Goal: Task Accomplishment & Management: Complete application form

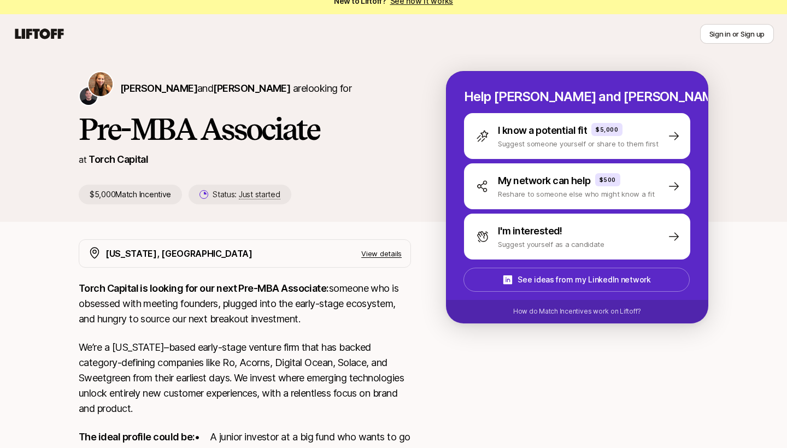
scroll to position [11, 0]
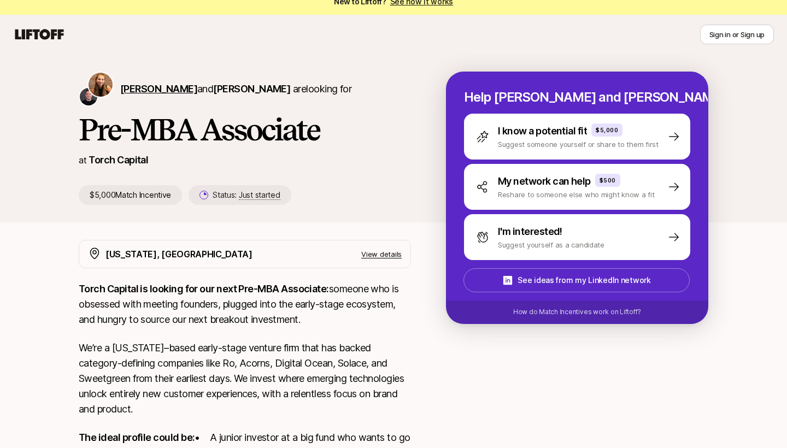
click at [134, 86] on span "[PERSON_NAME]" at bounding box center [158, 88] width 77 height 11
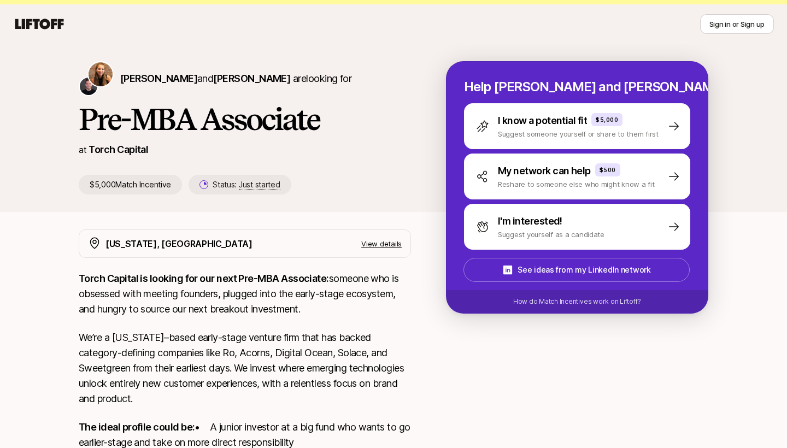
scroll to position [20, 0]
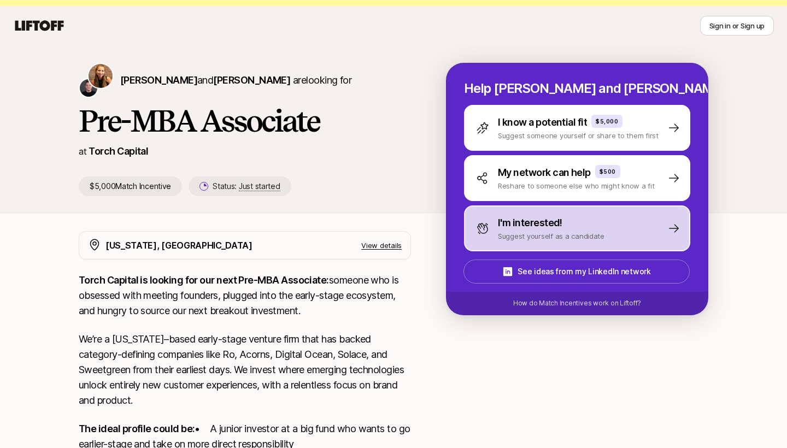
click at [529, 235] on p "Suggest yourself as a candidate" at bounding box center [551, 236] width 107 height 11
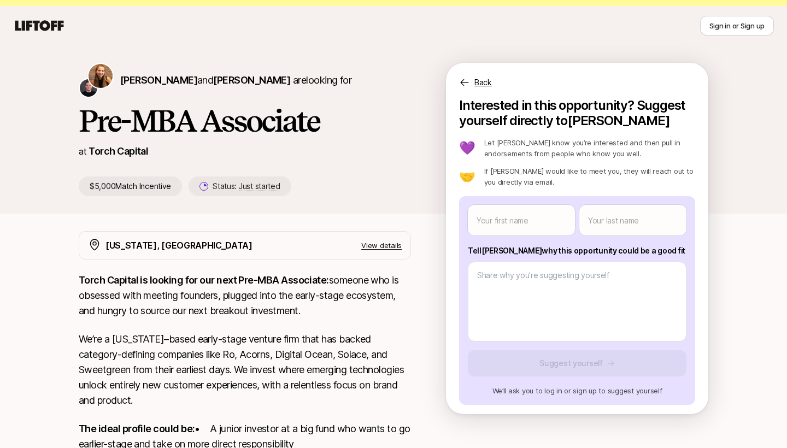
scroll to position [0, 0]
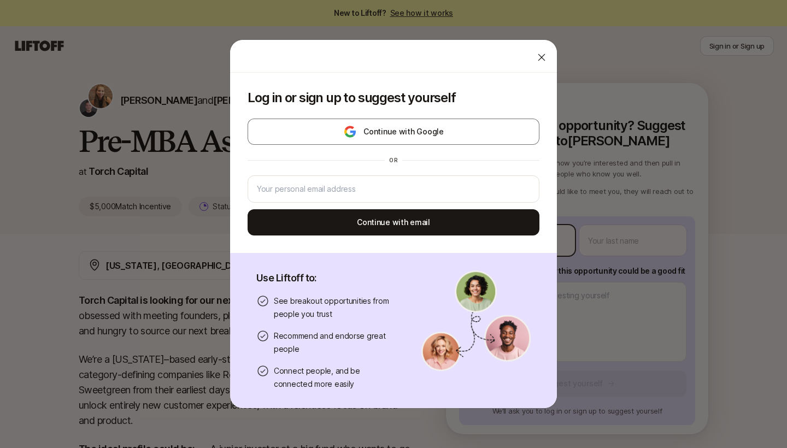
click at [529, 235] on body "New to Liftoff? See how it works Sign in or Sign up Sign in or Sign up [PERSON_…" at bounding box center [393, 224] width 787 height 448
click at [542, 60] on icon at bounding box center [541, 57] width 11 height 11
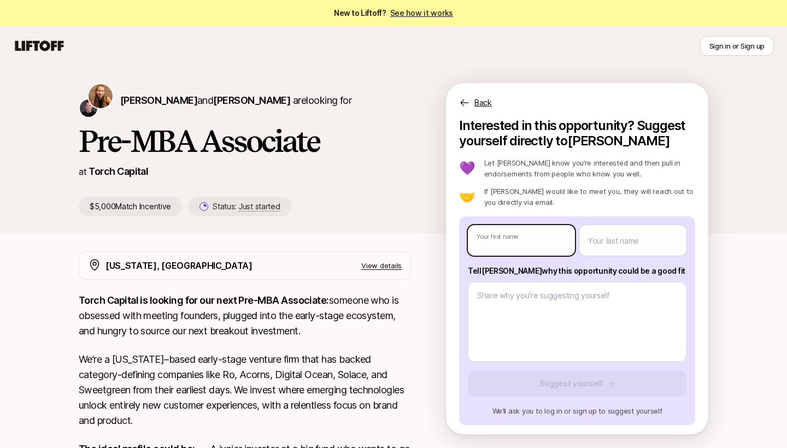
type textarea "x"
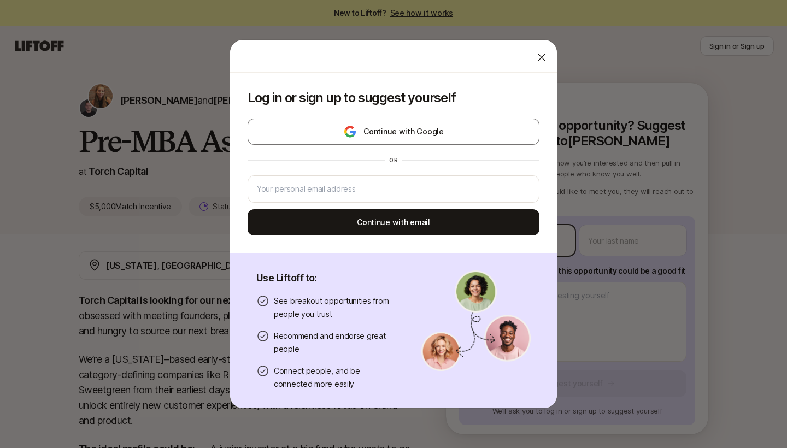
click at [535, 242] on body "New to Liftoff? See how it works Sign in or Sign up Sign in or Sign up Katie Re…" at bounding box center [393, 224] width 787 height 448
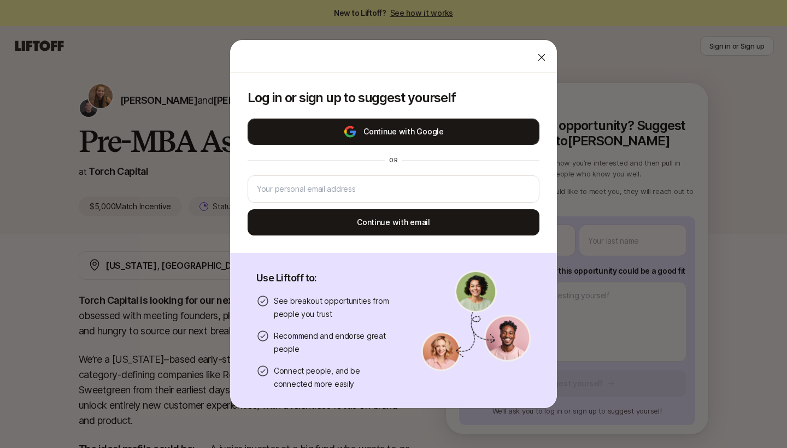
click at [506, 127] on button "Continue with Google" at bounding box center [394, 132] width 292 height 26
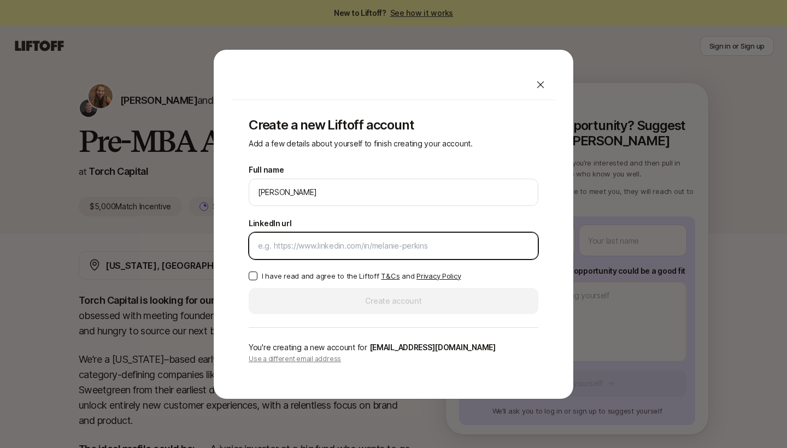
click at [295, 243] on input "LinkedIn url" at bounding box center [393, 245] width 271 height 13
paste input "https://www.linkedin.com/in/rebeccayoungprofile/"
type input "https://www.linkedin.com/in/rebeccayoungprofile/"
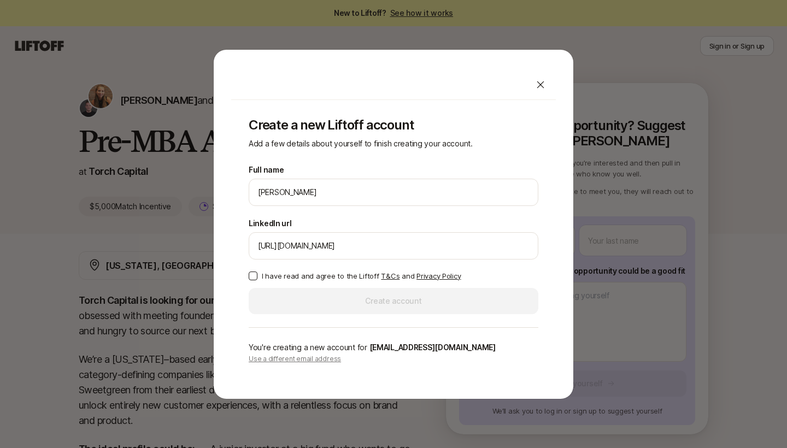
click at [254, 278] on button "I have read and agree to the Liftoff T&Cs and Privacy Policy" at bounding box center [253, 276] width 9 height 9
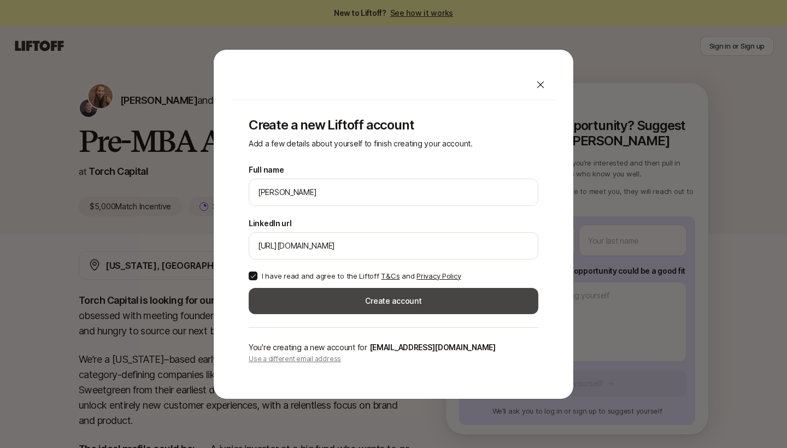
click at [315, 310] on button "Create account" at bounding box center [394, 301] width 290 height 26
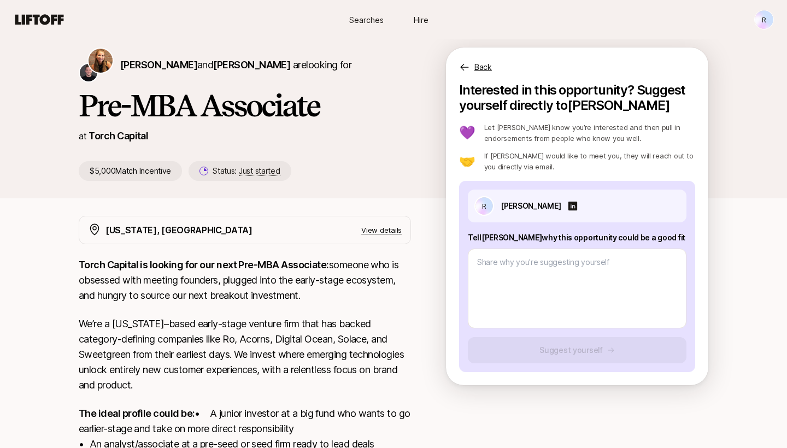
scroll to position [39, 0]
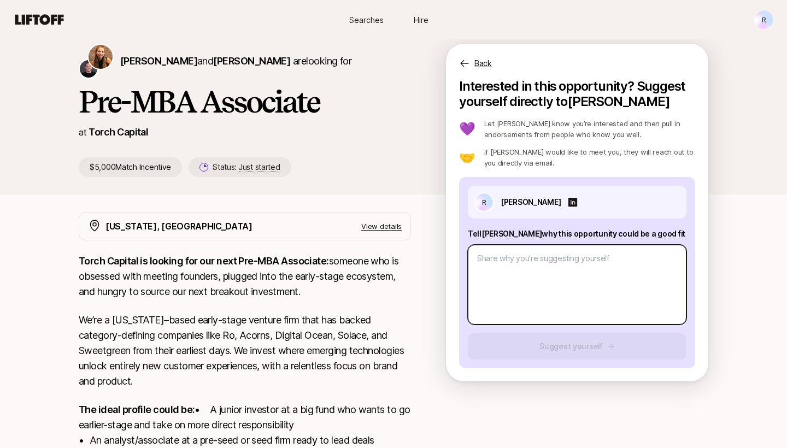
click at [533, 291] on textarea at bounding box center [577, 285] width 219 height 80
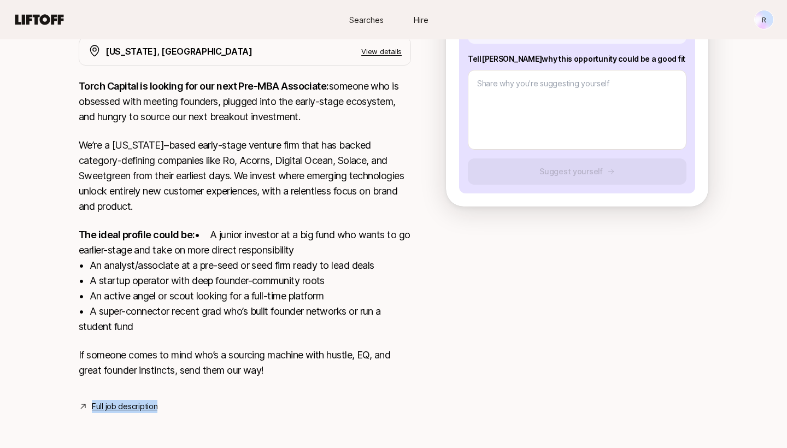
scroll to position [0, 0]
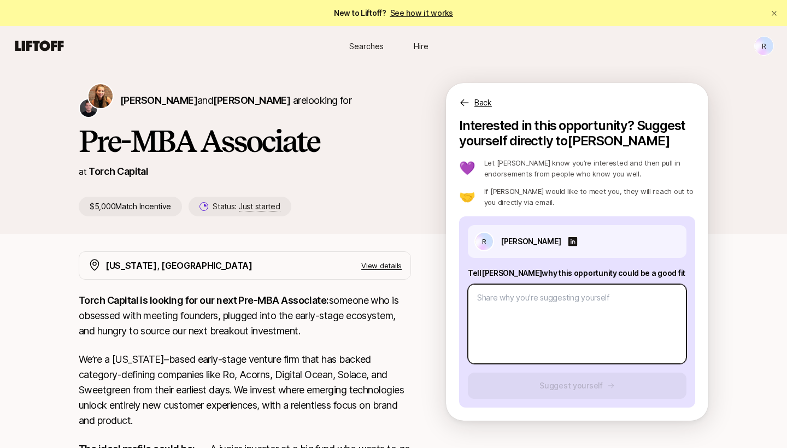
click at [566, 330] on textarea at bounding box center [577, 324] width 219 height 80
paste textarea "Here’s your updated **concise self-recommendation** with the additions about de…"
type textarea "x"
type textarea "Here’s your updated **concise self-recommendation** with the additions about de…"
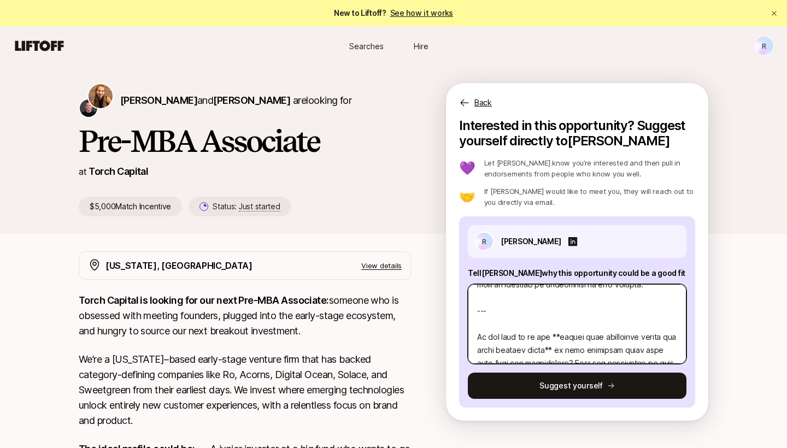
scroll to position [407, 0]
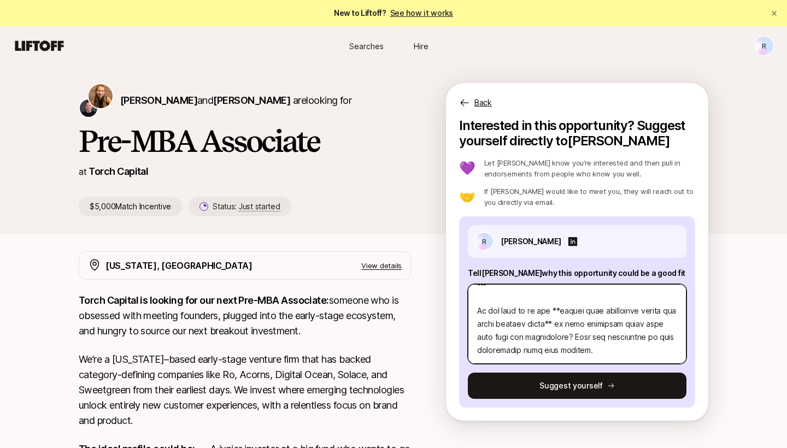
drag, startPoint x: 586, startPoint y: 341, endPoint x: 467, endPoint y: 295, distance: 126.5
click at [467, 295] on div "R Rebecca Young Tell Katie why this opportunity could be a good fit Suggest you…" at bounding box center [577, 312] width 236 height 191
type textarea "x"
type textarea "Here’s your updated **concise self-recommendation** with the additions about de…"
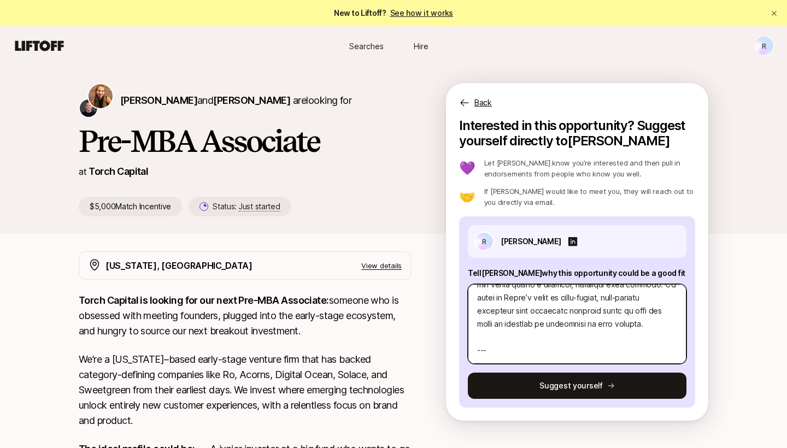
type textarea "x"
type textarea "Here’s your updated **concise self-recommendation** with the additions about de…"
type textarea "x"
type textarea "Here’s your updated **concise self-recommendation** with the additions about de…"
type textarea "x"
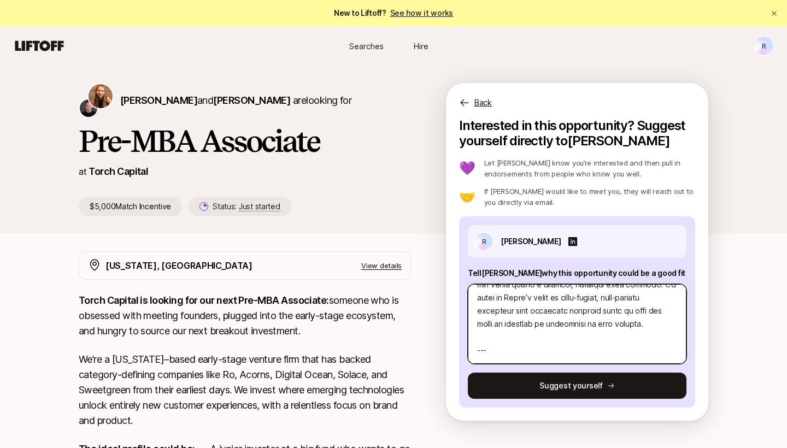
type textarea "Here’s your updated **concise self-recommendation** with the additions about de…"
type textarea "x"
type textarea "Here’s your updated **concise self-recommendation** with the additions about de…"
type textarea "x"
type textarea "Here’s your updated **concise self-recommendation** with the additions about de…"
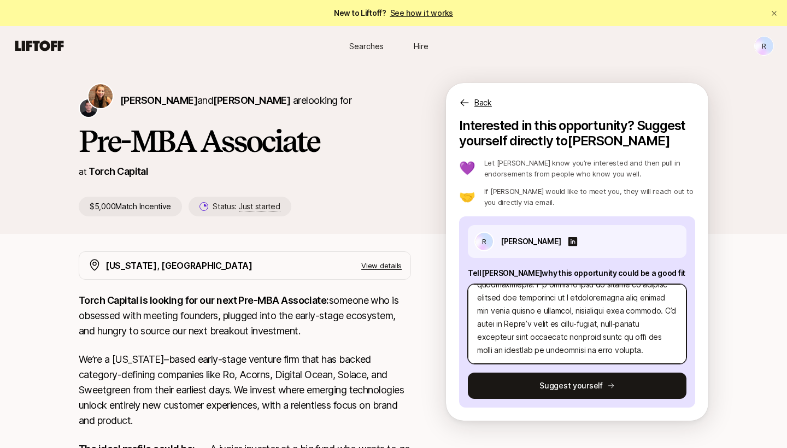
type textarea "x"
type textarea "Here’s your updated **concise self-recommendation** with the additions about de…"
type textarea "x"
type textarea "Here’s your updated **concise self-recommendation** with the additions about de…"
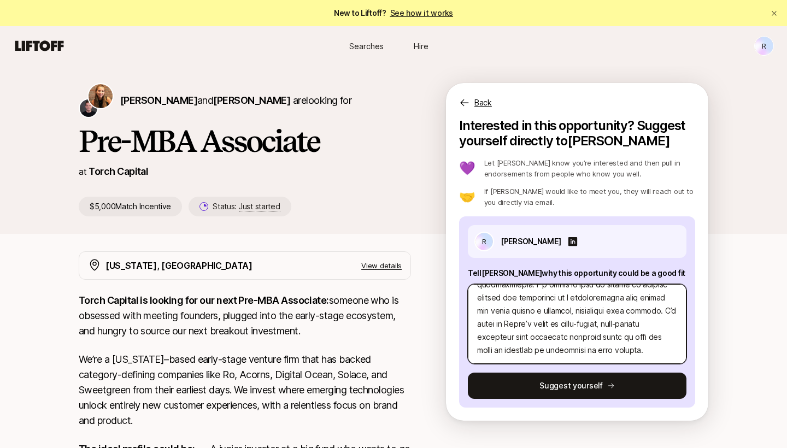
click at [557, 353] on textarea at bounding box center [577, 324] width 219 height 80
type textarea "x"
type textarea "Here’s your updated **concise self-recommendation** with the additions about de…"
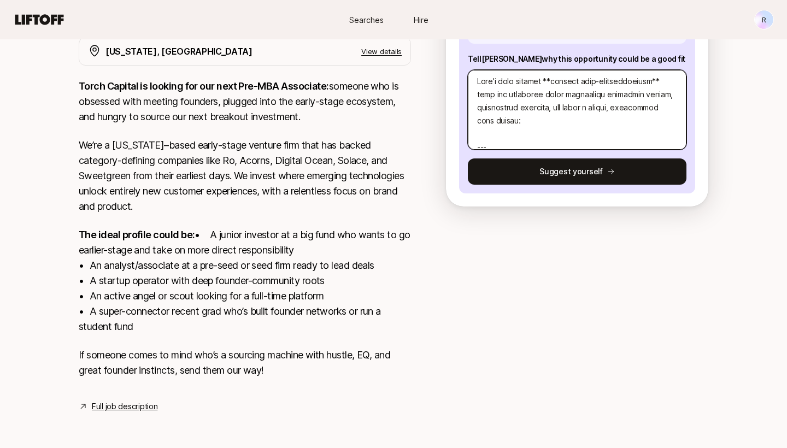
scroll to position [0, 0]
drag, startPoint x: 485, startPoint y: 87, endPoint x: 469, endPoint y: 43, distance: 47.7
click at [469, 52] on div "Tell Katie why this opportunity could be a good fit" at bounding box center [577, 100] width 219 height 97
type textarea "x"
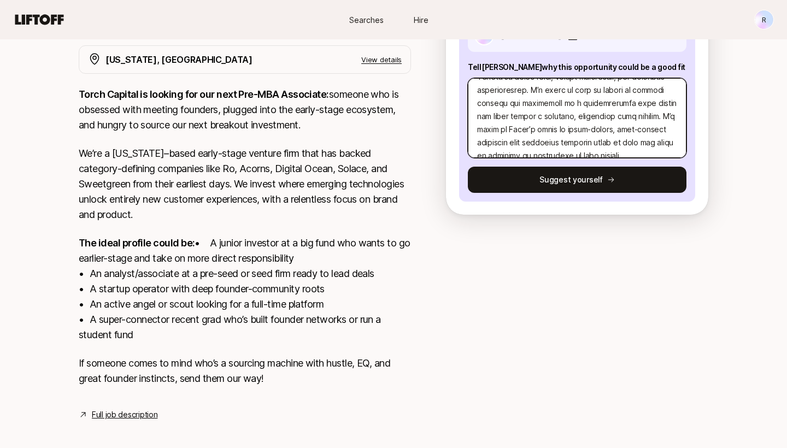
scroll to position [184, 0]
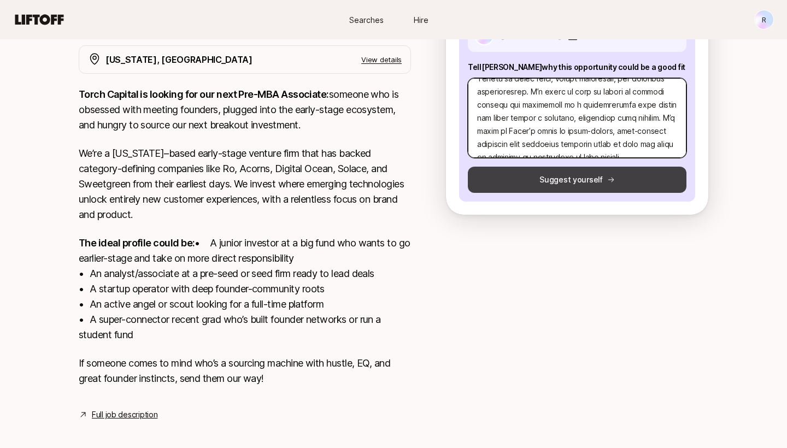
type textarea "I’m excited to apply for the junior investor role at Torch Capital because I’m …"
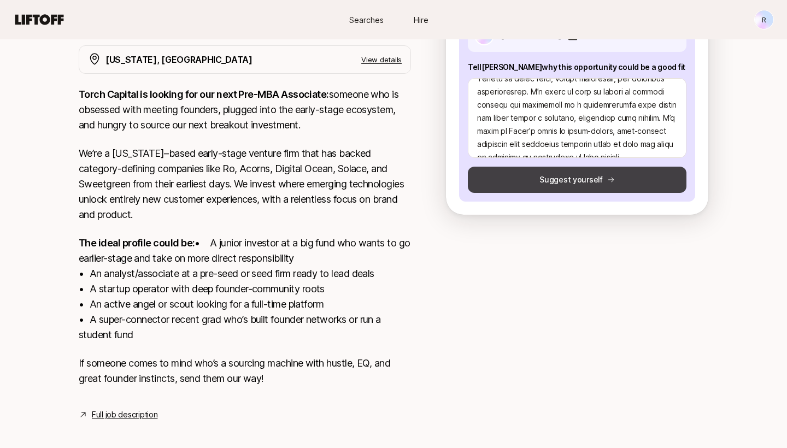
click at [527, 177] on button "Suggest yourself" at bounding box center [577, 180] width 219 height 26
type textarea "x"
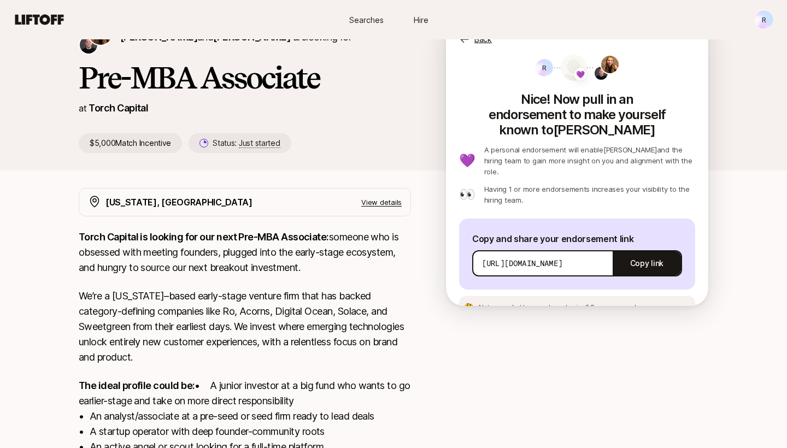
scroll to position [60, 0]
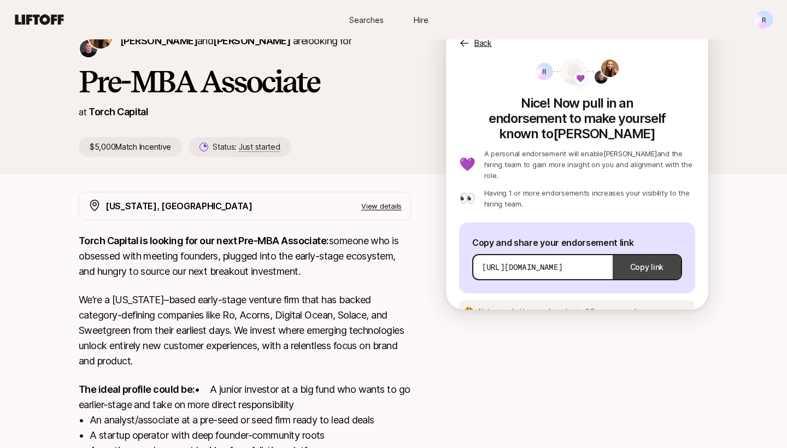
click at [631, 252] on button "Copy link" at bounding box center [647, 267] width 68 height 31
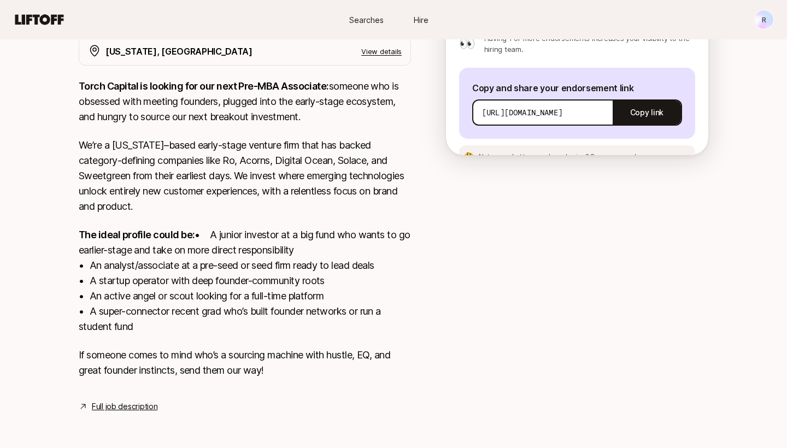
scroll to position [230, 0]
click at [629, 153] on span "See an example message" at bounding box center [630, 157] width 81 height 8
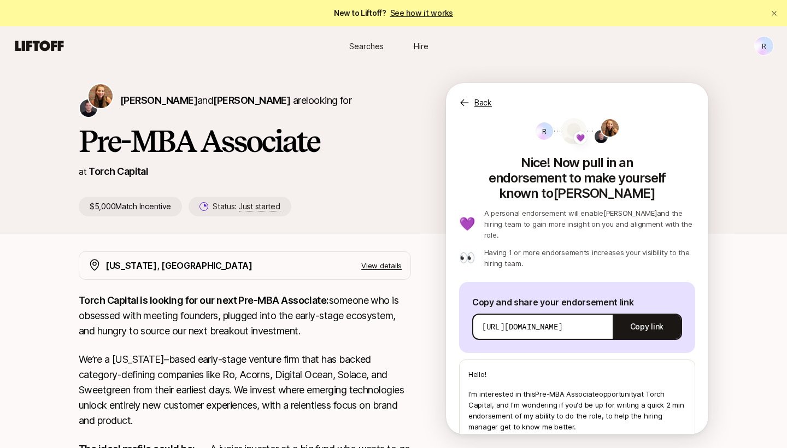
scroll to position [0, 0]
click at [482, 97] on p "Back" at bounding box center [483, 102] width 17 height 13
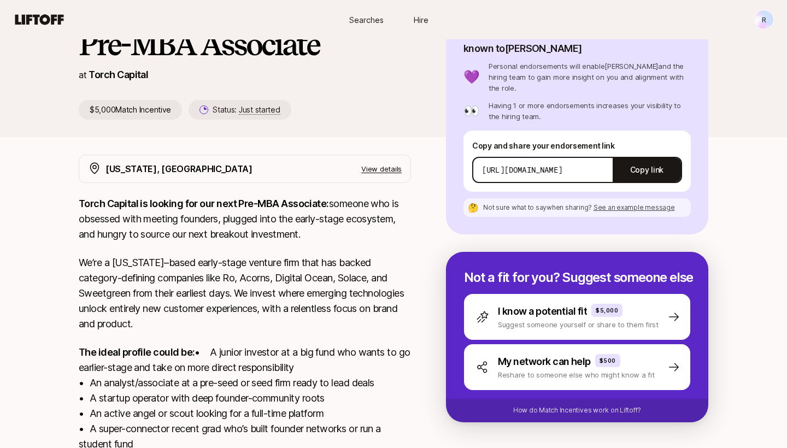
scroll to position [18, 0]
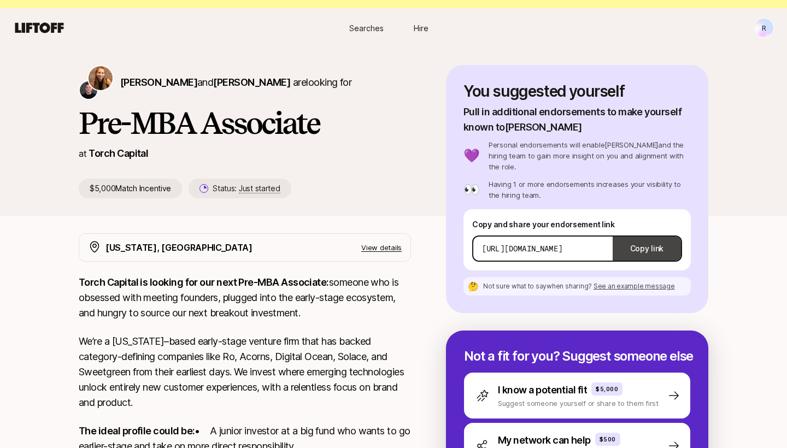
click at [636, 238] on button "Copy link" at bounding box center [647, 248] width 68 height 31
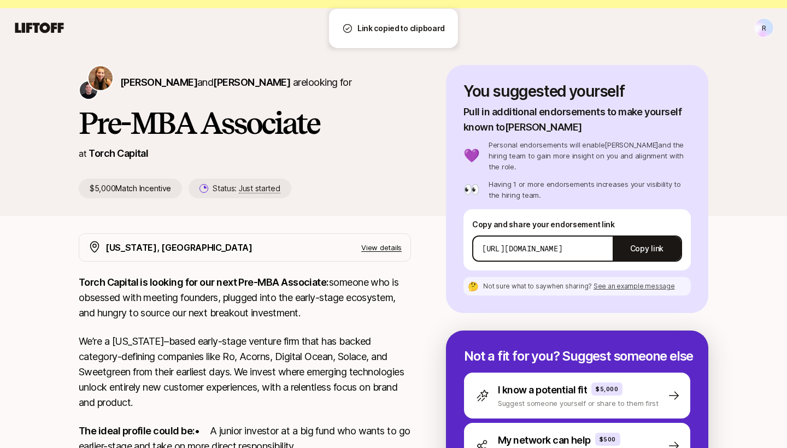
click at [635, 282] on span "See an example message" at bounding box center [634, 286] width 81 height 8
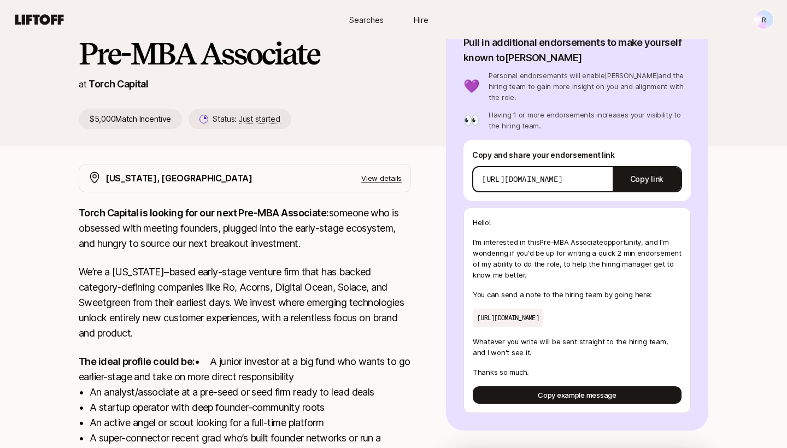
scroll to position [150, 0]
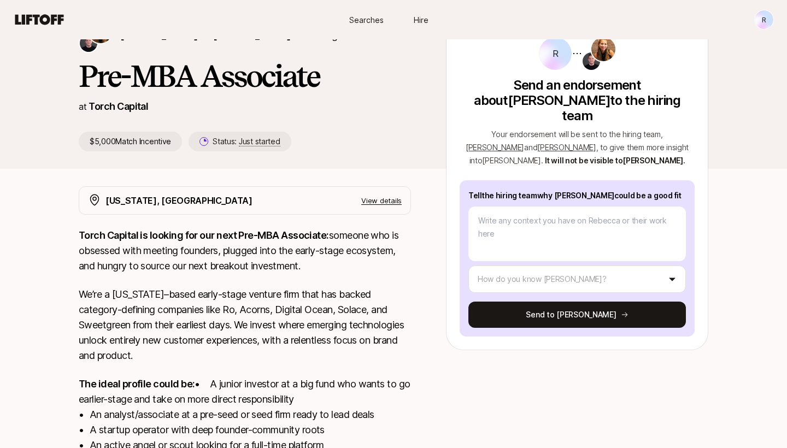
scroll to position [28, 0]
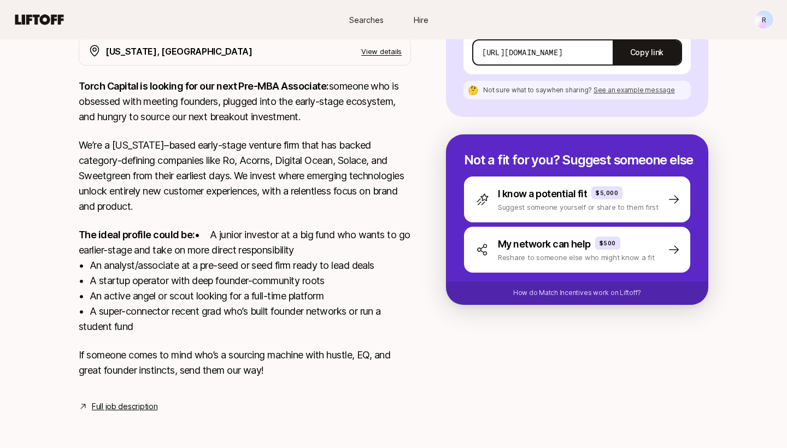
scroll to position [230, 0]
